Goal: Task Accomplishment & Management: Use online tool/utility

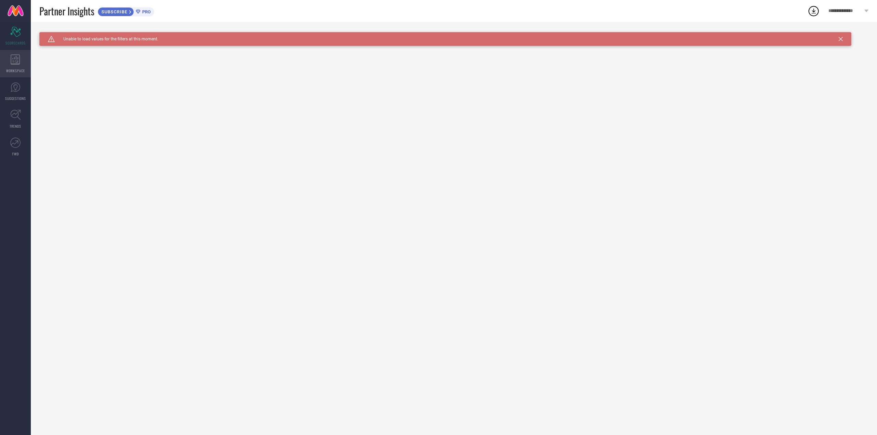
click at [8, 64] on div "WORKSPACE" at bounding box center [15, 63] width 31 height 27
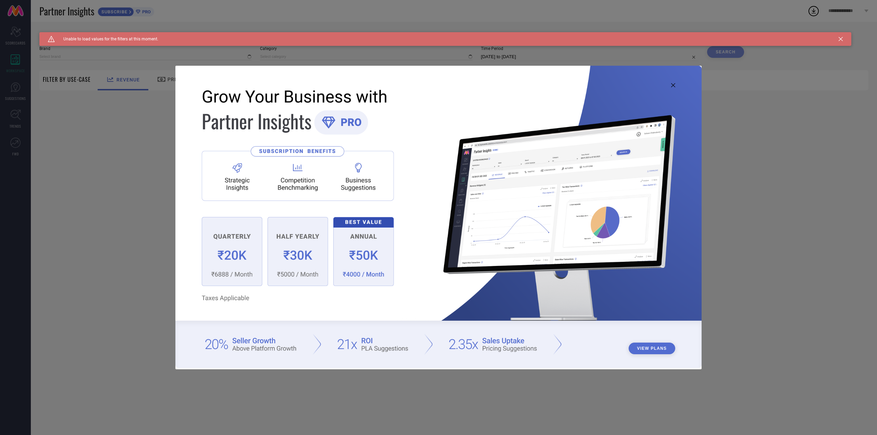
type input "1 STOP FASHION"
type input "All"
click at [673, 84] on icon at bounding box center [673, 85] width 4 height 4
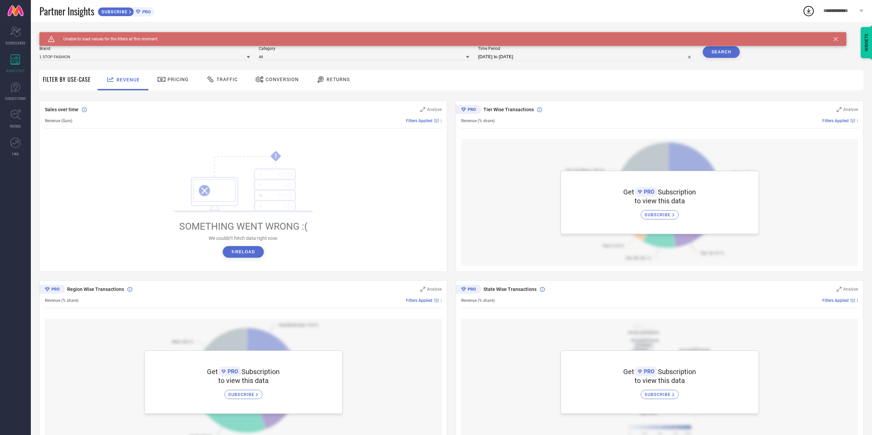
click at [113, 67] on div "Brand 1 STOP FASHION Category All Time Period [DATE] to [DATE] Search" at bounding box center [389, 56] width 700 height 21
click at [114, 60] on input at bounding box center [144, 56] width 211 height 7
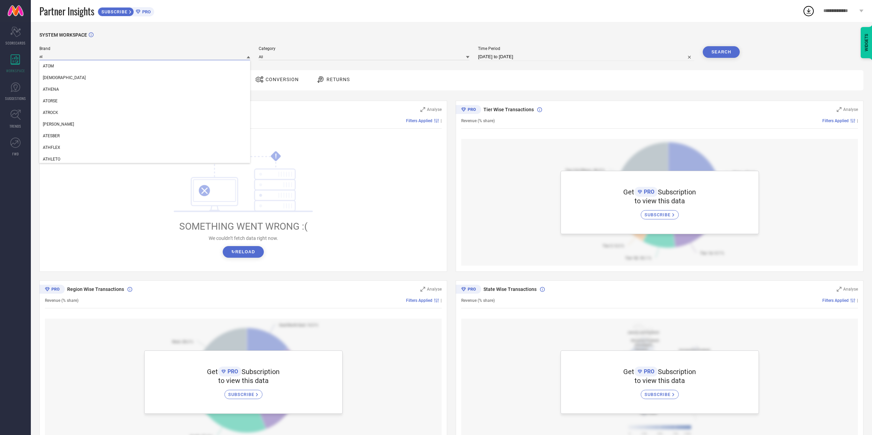
type input "a"
type input "d"
type input "f"
